Goal: Information Seeking & Learning: Understand process/instructions

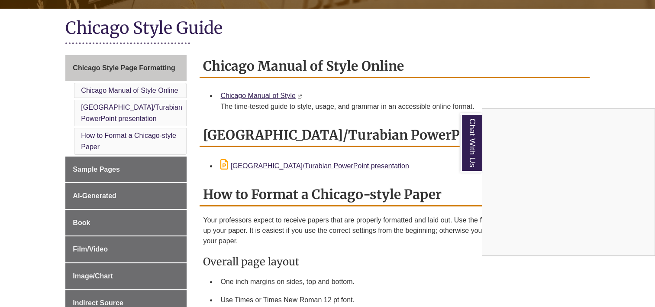
scroll to position [173, 0]
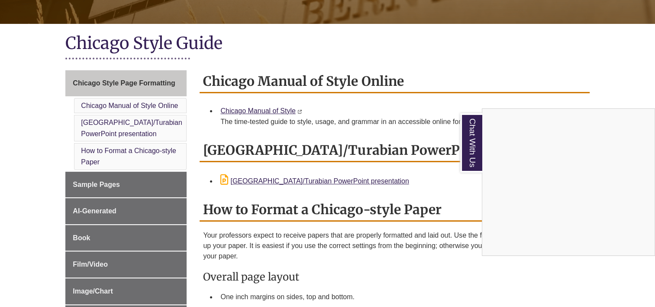
click at [255, 112] on div "Chat With Us" at bounding box center [327, 153] width 655 height 307
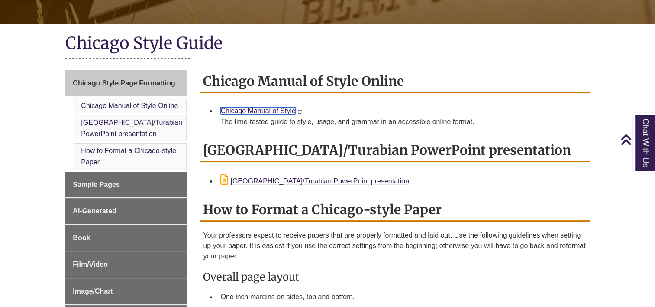
click at [252, 110] on link "Chicago Manual of Style" at bounding box center [257, 110] width 75 height 7
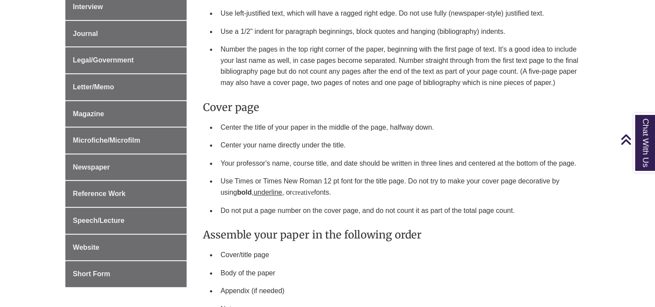
scroll to position [520, 0]
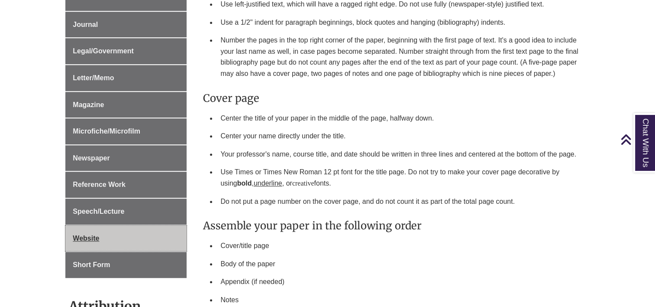
click at [76, 234] on span "Website" at bounding box center [86, 237] width 26 height 7
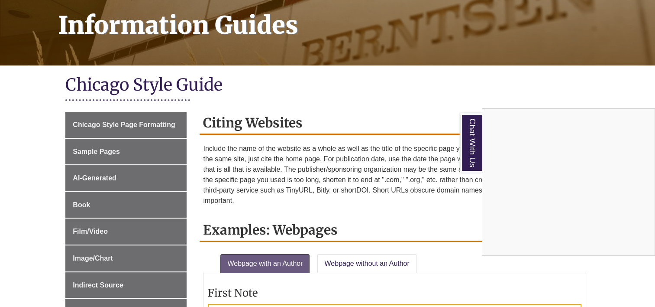
scroll to position [130, 0]
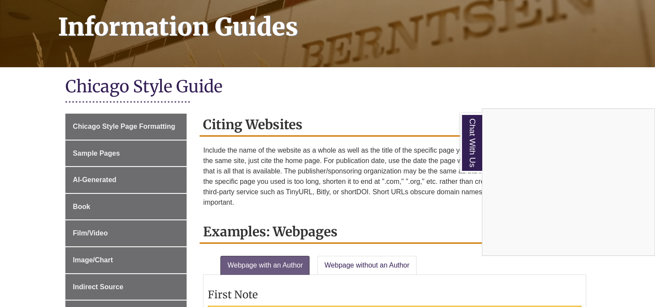
click at [96, 156] on div "Chat With Us" at bounding box center [327, 153] width 655 height 307
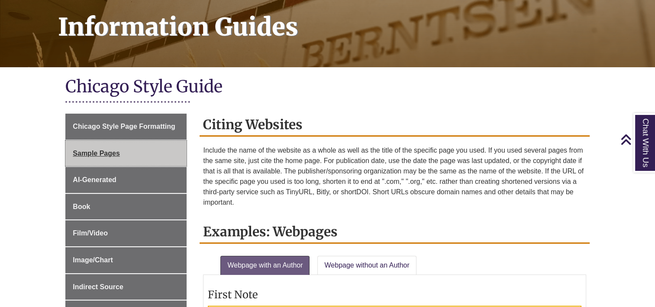
click at [96, 152] on span "Sample Pages" at bounding box center [96, 152] width 47 height 7
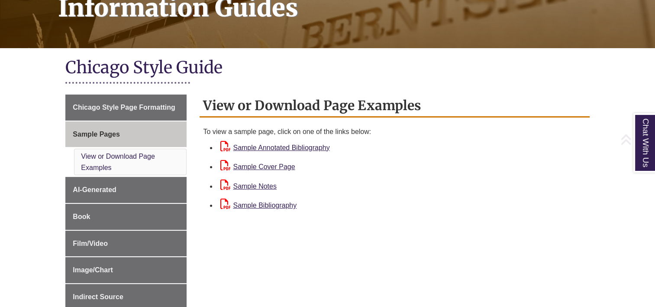
scroll to position [173, 0]
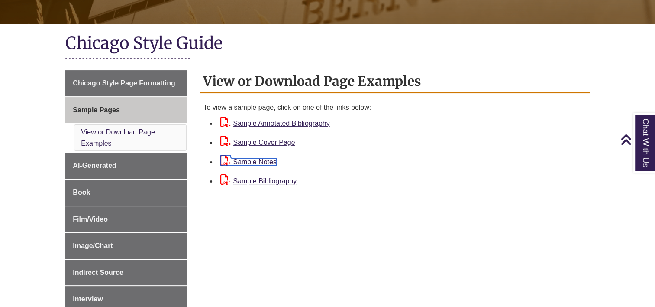
click at [270, 162] on link "Sample Notes" at bounding box center [248, 161] width 56 height 7
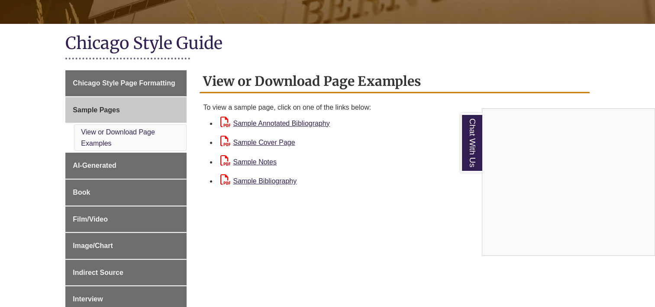
click at [266, 179] on div "Chat With Us" at bounding box center [327, 153] width 655 height 307
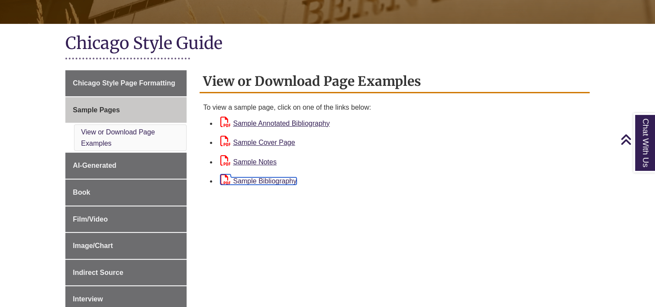
click at [266, 179] on link "Sample Bibliography" at bounding box center [258, 180] width 76 height 7
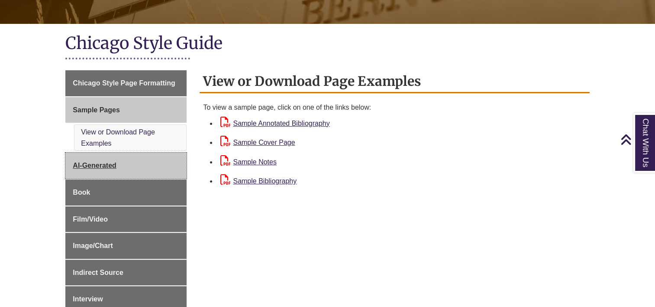
click at [126, 165] on link "AI-Generated" at bounding box center [125, 165] width 121 height 26
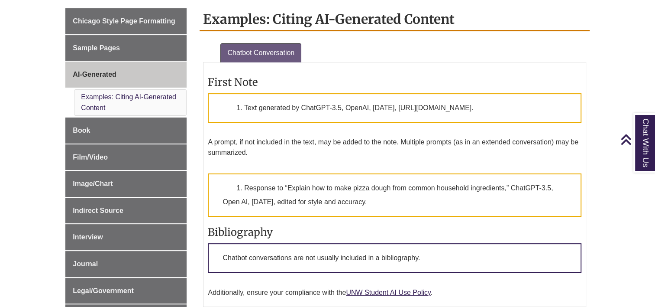
scroll to position [260, 0]
